Goal: Find specific page/section

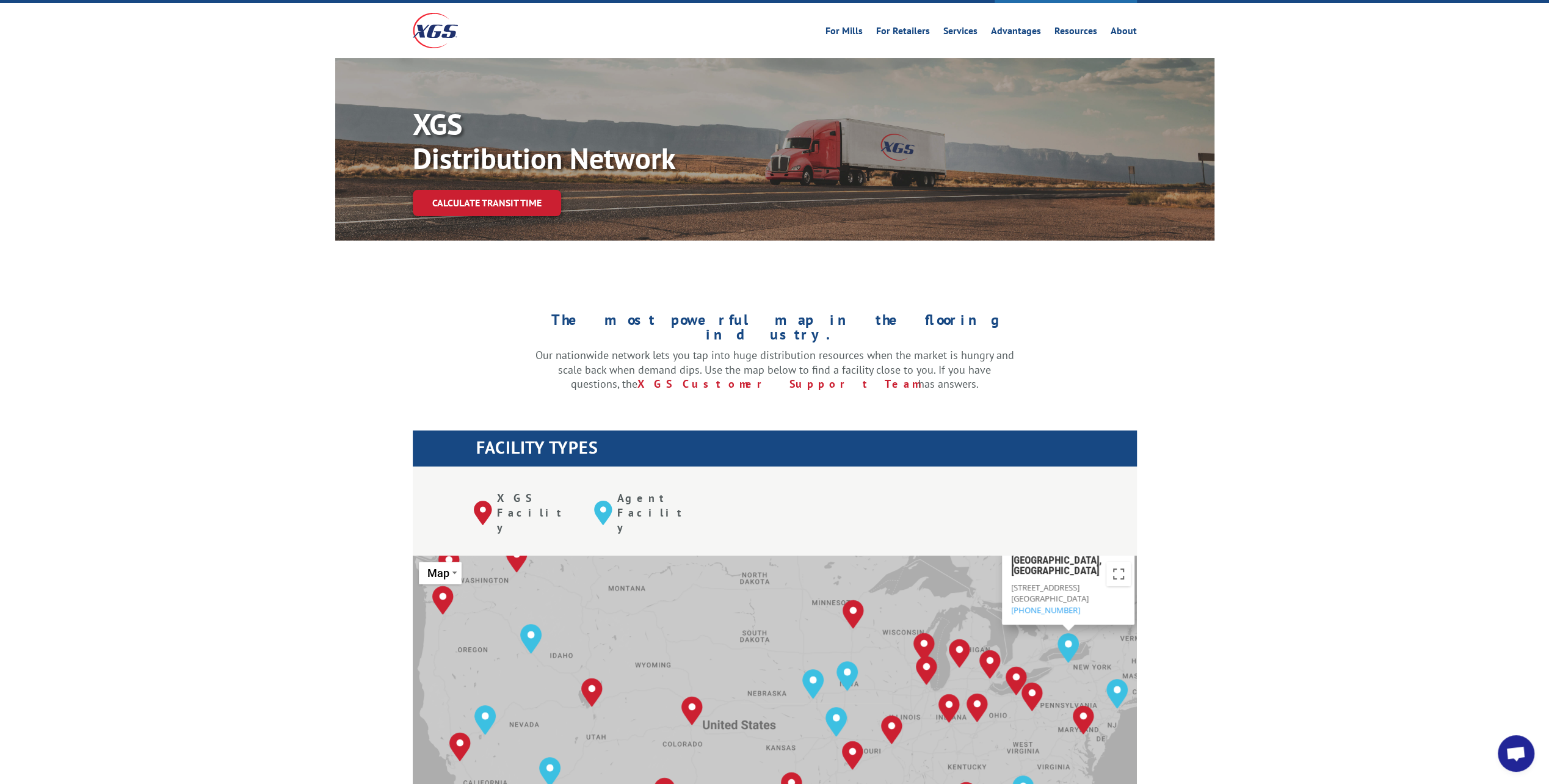
scroll to position [183, 0]
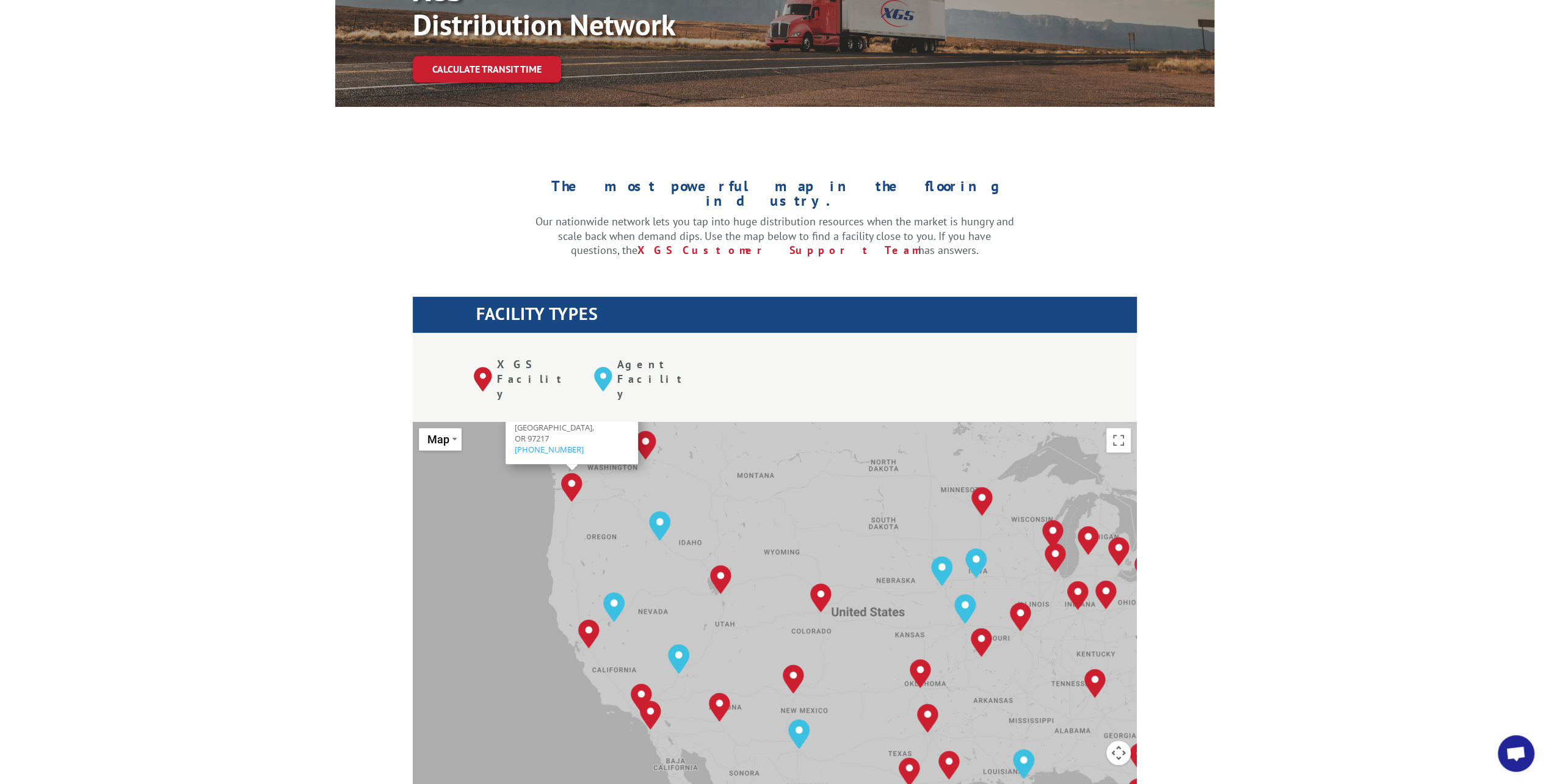
drag, startPoint x: 617, startPoint y: 484, endPoint x: 697, endPoint y: 462, distance: 83.0
click at [697, 462] on div "[GEOGRAPHIC_DATA], [GEOGRAPHIC_DATA] [GEOGRAPHIC_DATA], [GEOGRAPHIC_DATA] [GEOG…" at bounding box center [775, 623] width 724 height 402
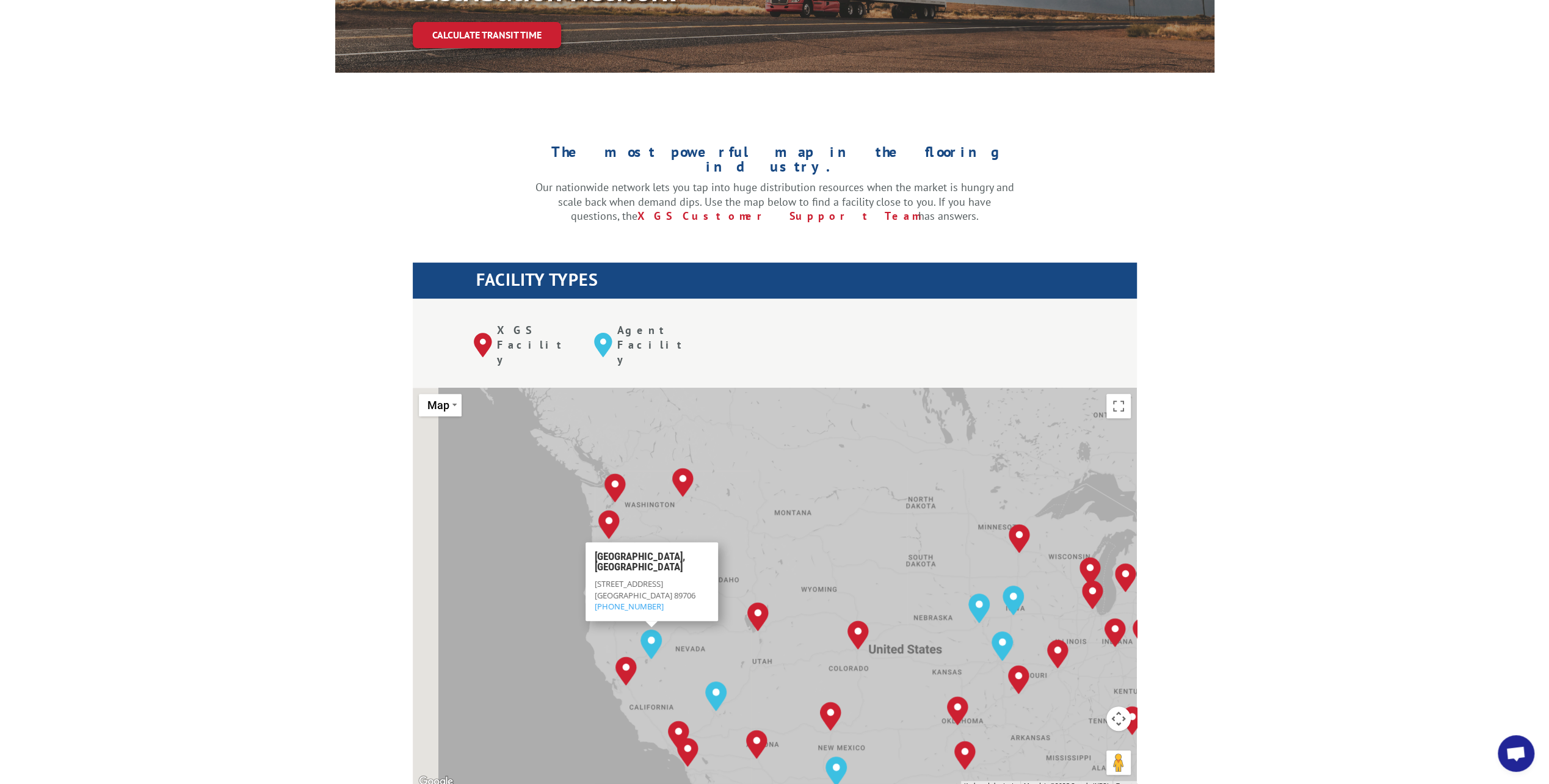
drag, startPoint x: 717, startPoint y: 600, endPoint x: 756, endPoint y: 635, distance: 52.4
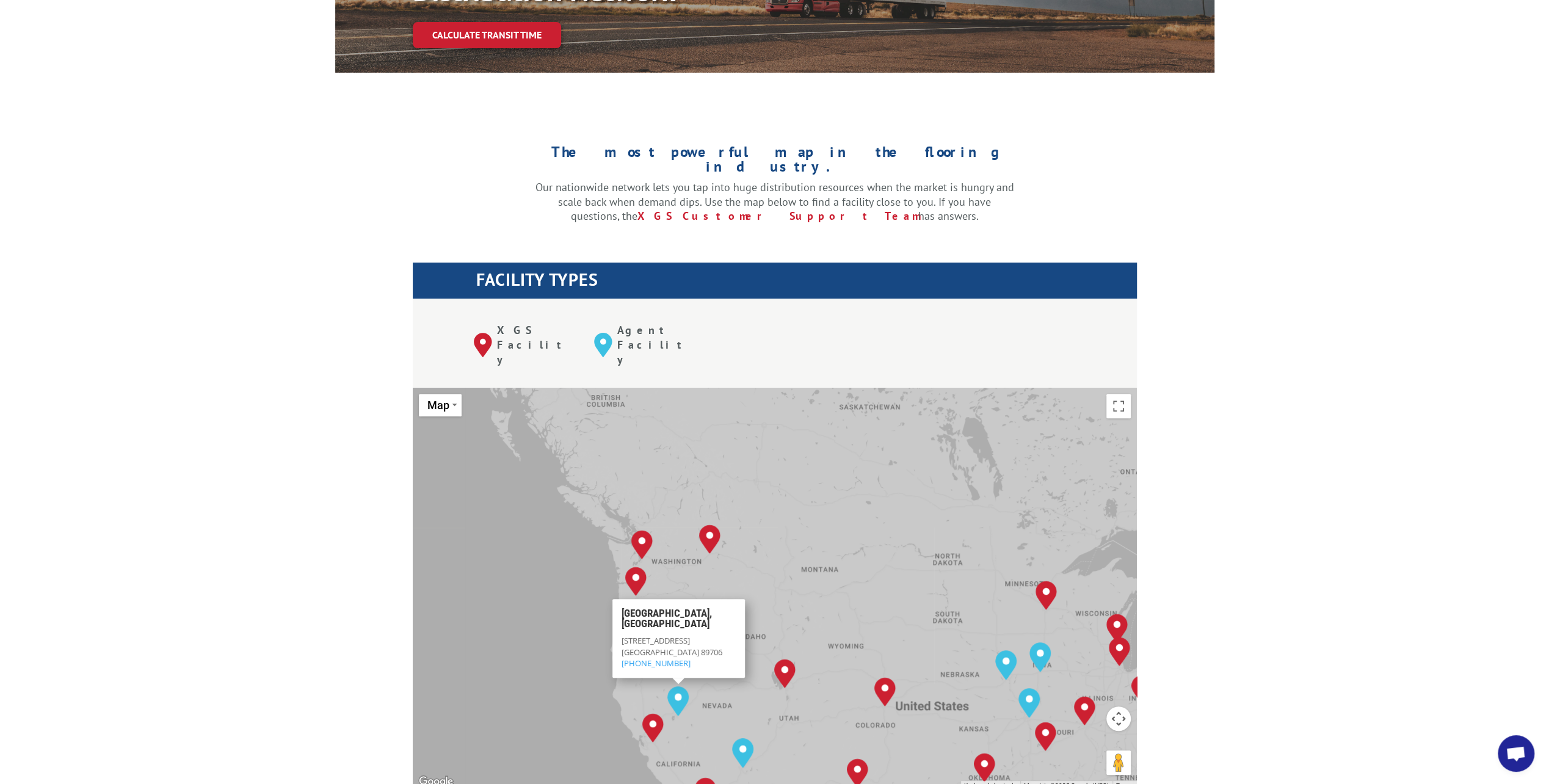
scroll to position [232, 0]
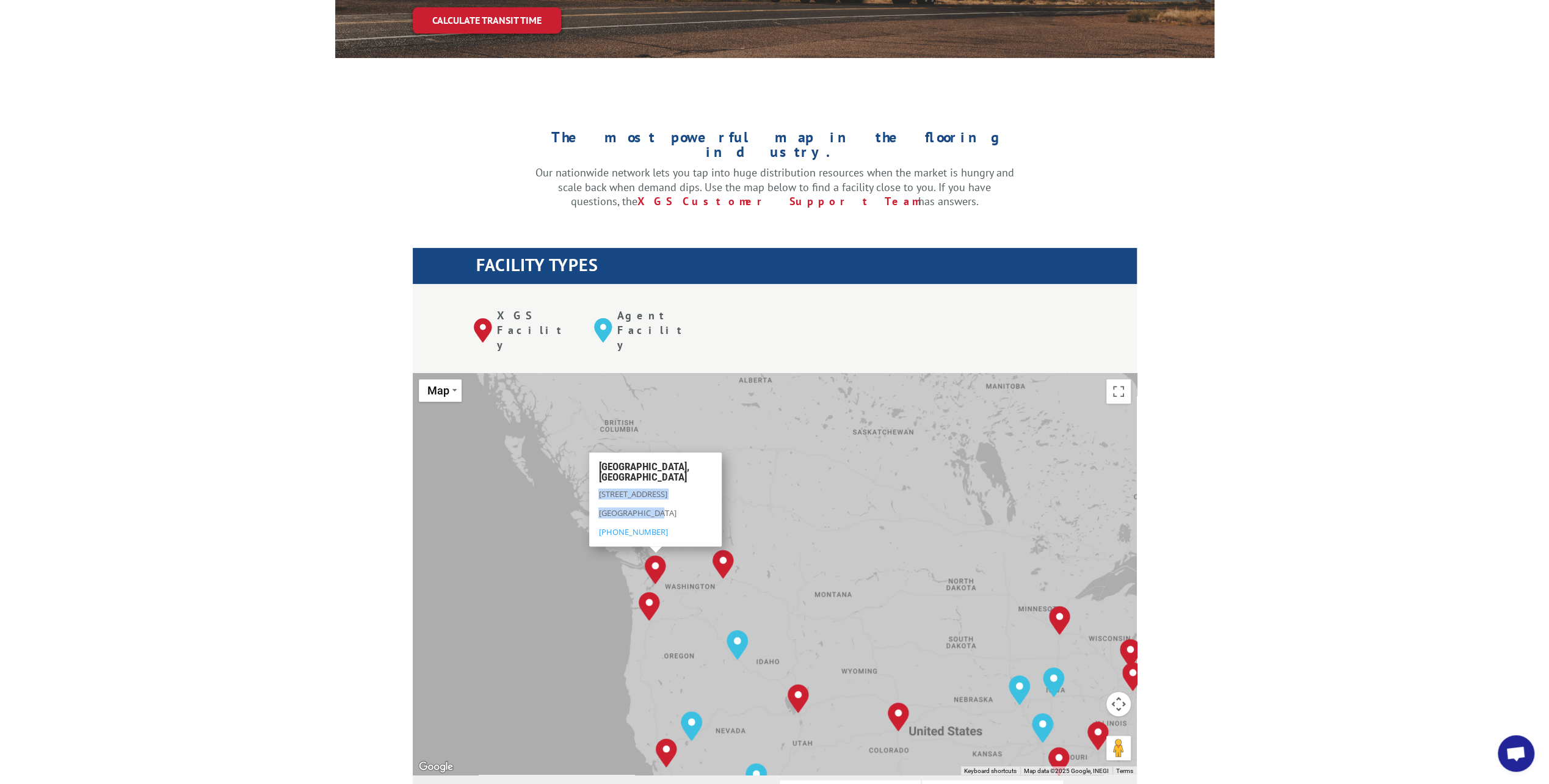
drag, startPoint x: 671, startPoint y: 454, endPoint x: 594, endPoint y: 429, distance: 81.0
click at [594, 452] on div "[GEOGRAPHIC_DATA][STREET_ADDRESS] [PHONE_NUMBER]" at bounding box center [655, 499] width 132 height 94
copy div "[STREET_ADDRESS]"
click at [643, 506] on p "[GEOGRAPHIC_DATA]" at bounding box center [655, 516] width 114 height 19
drag, startPoint x: 658, startPoint y: 452, endPoint x: 590, endPoint y: 441, distance: 68.9
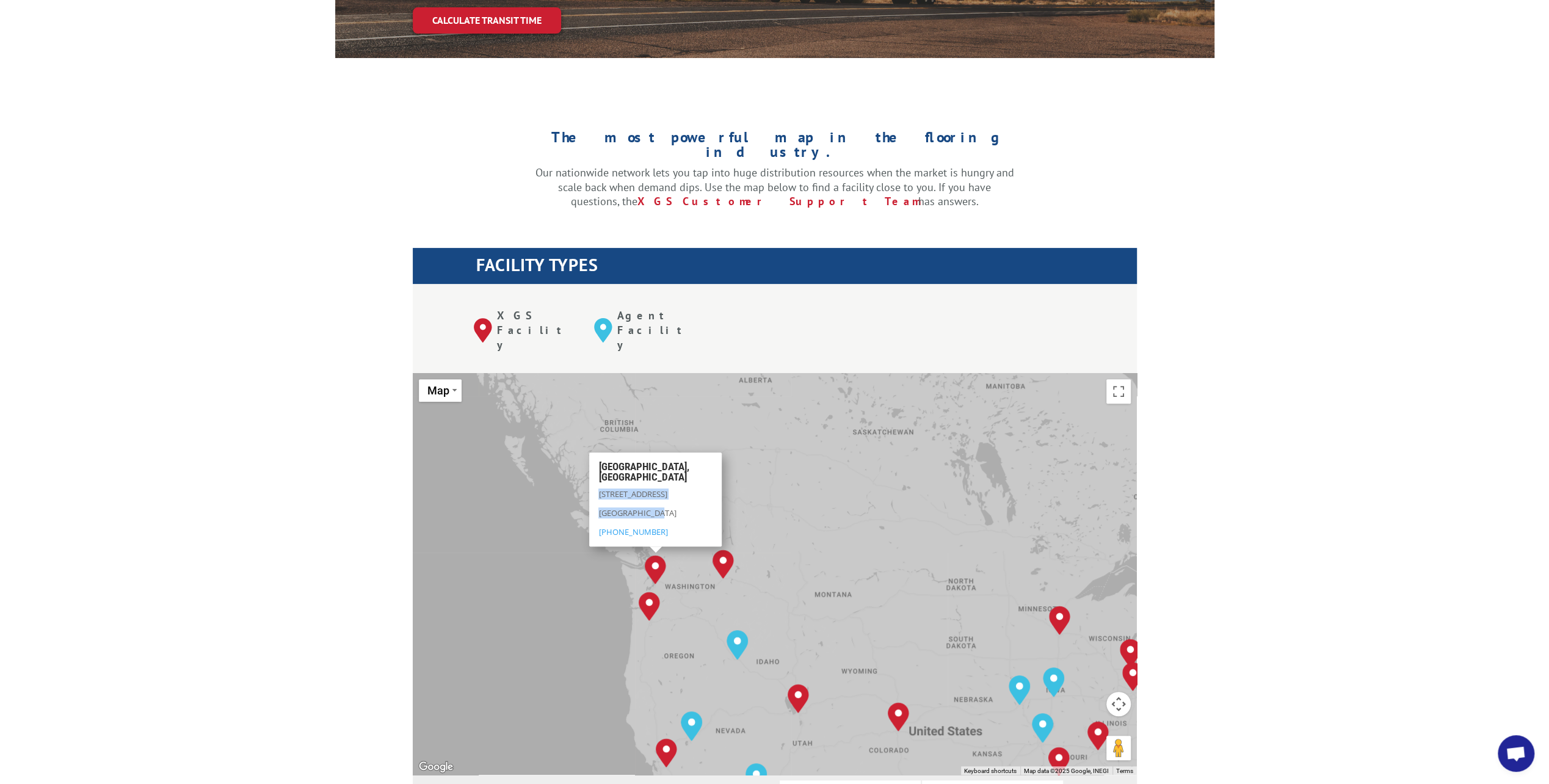
click at [590, 452] on div "[GEOGRAPHIC_DATA][STREET_ADDRESS] [PHONE_NUMBER]" at bounding box center [655, 499] width 132 height 94
copy div "[STREET_ADDRESS]"
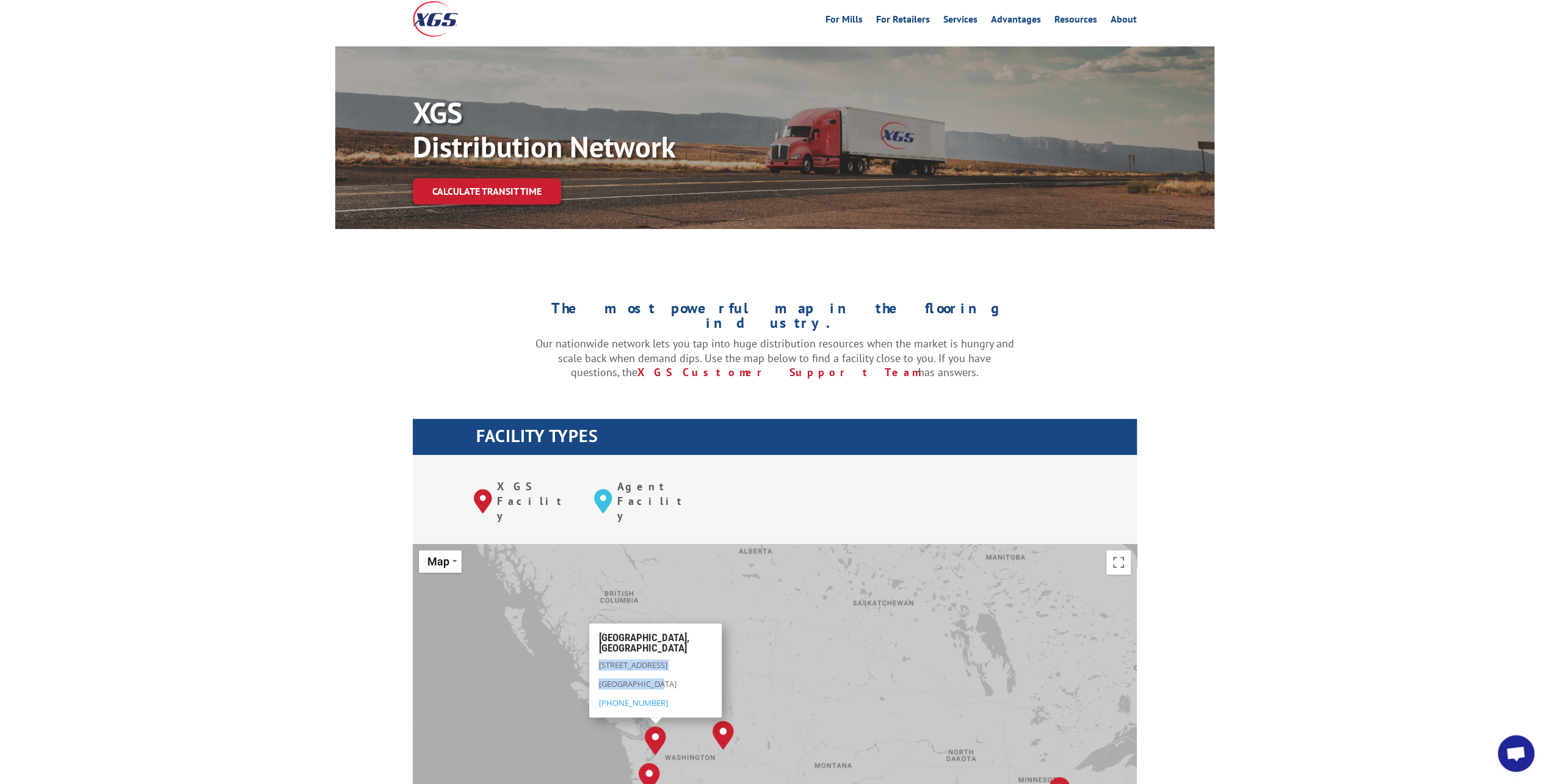
scroll to position [0, 0]
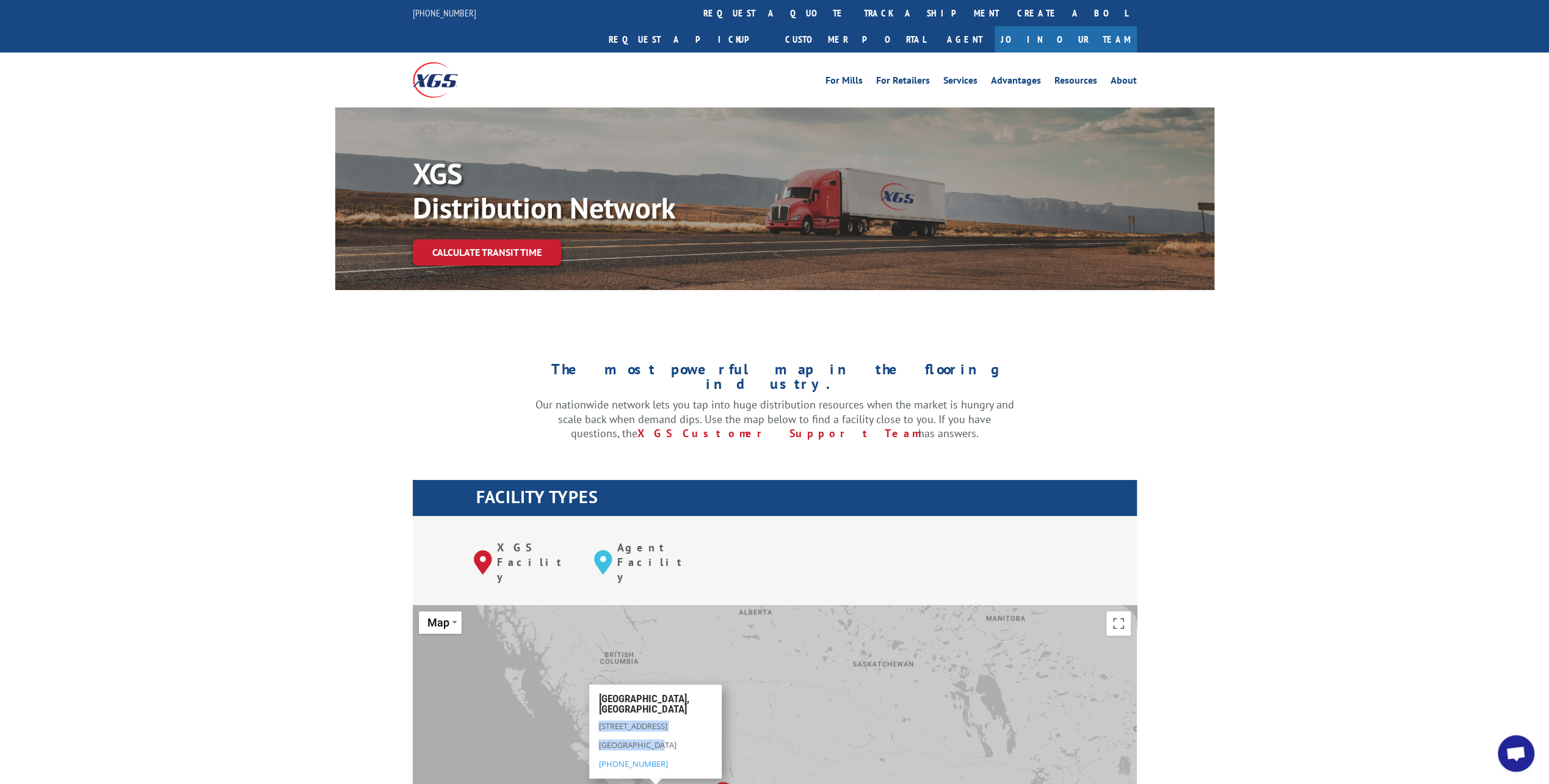
click at [447, 62] on img at bounding box center [435, 80] width 45 height 35
